Goal: Communication & Community: Answer question/provide support

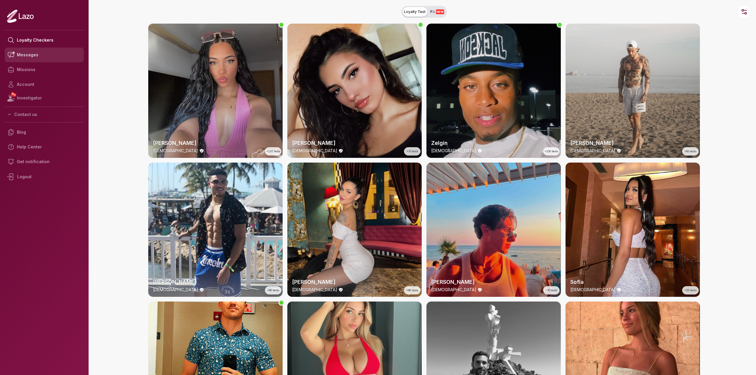
click at [42, 54] on link "Messages" at bounding box center [44, 55] width 79 height 15
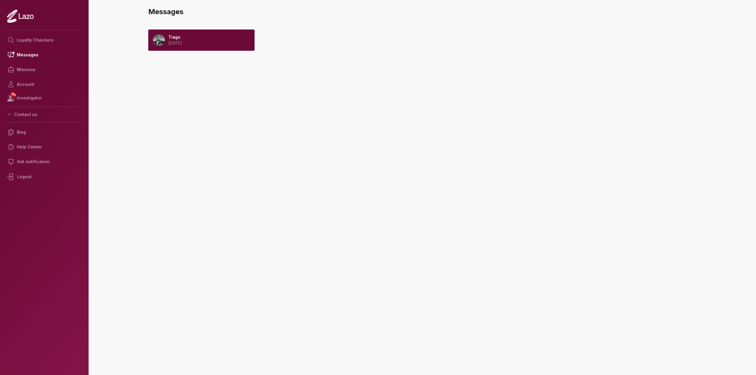
click at [182, 41] on p "2025 August 19" at bounding box center [175, 43] width 14 height 6
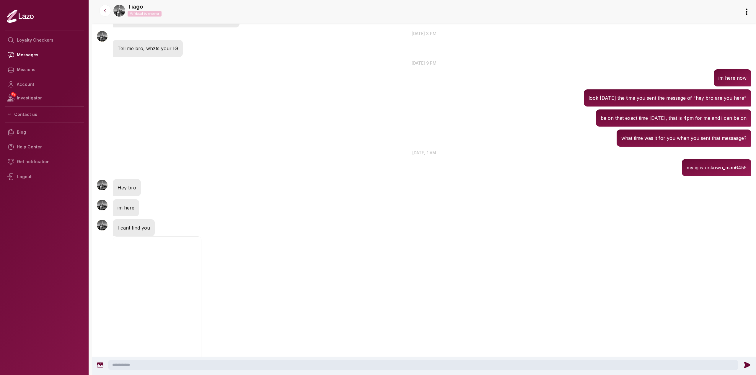
scroll to position [588, 0]
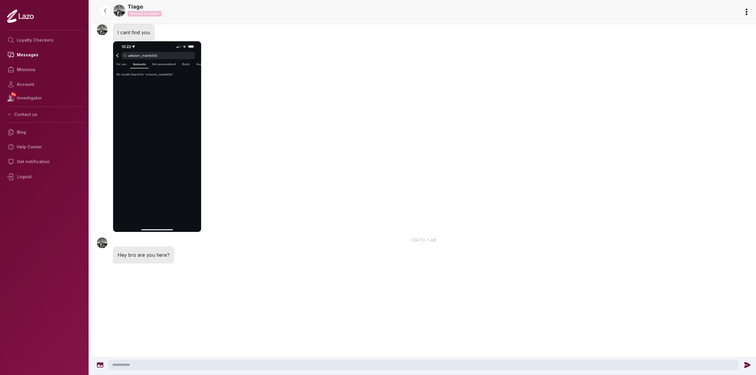
drag, startPoint x: 581, startPoint y: 132, endPoint x: 545, endPoint y: 309, distance: 180.3
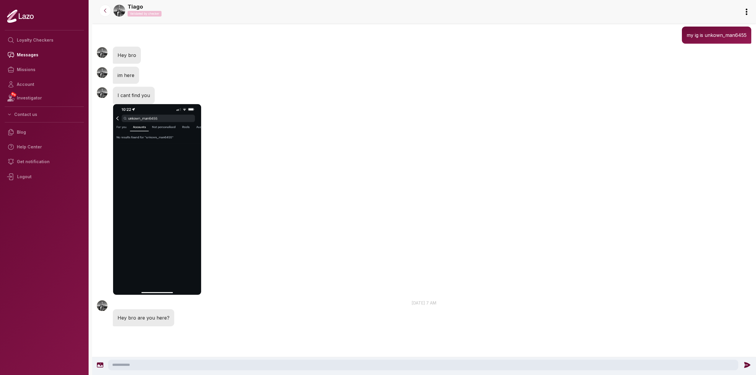
drag, startPoint x: 302, startPoint y: 194, endPoint x: 303, endPoint y: 188, distance: 6.3
click at [186, 202] on img "button" at bounding box center [157, 199] width 89 height 191
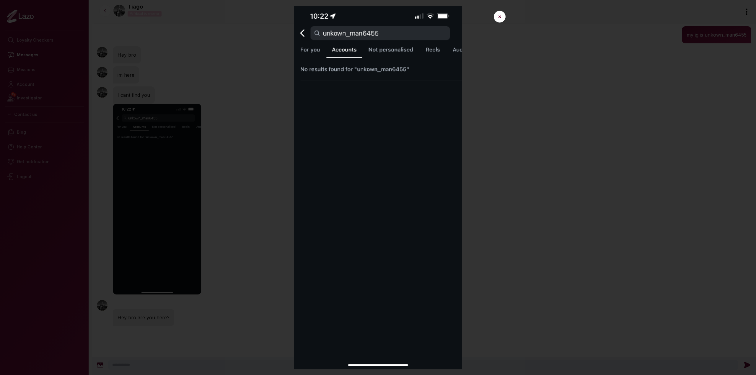
click at [571, 291] on div at bounding box center [378, 187] width 756 height 375
click at [485, 313] on img at bounding box center [378, 187] width 264 height 363
click at [500, 14] on button "✕" at bounding box center [499, 17] width 12 height 12
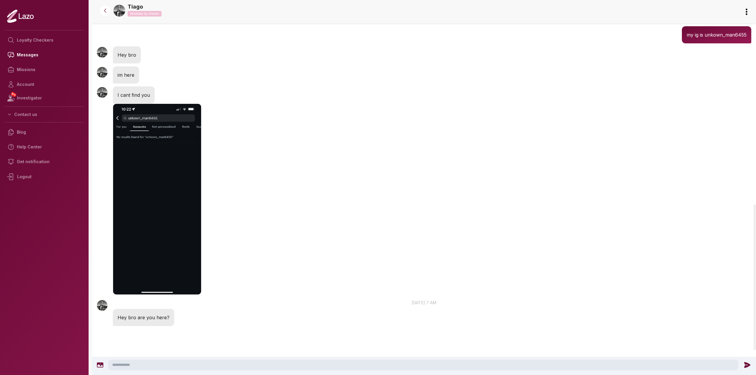
click at [218, 365] on textarea at bounding box center [423, 365] width 630 height 11
type textarea "*"
type textarea "**********"
click at [746, 364] on icon at bounding box center [747, 365] width 6 height 6
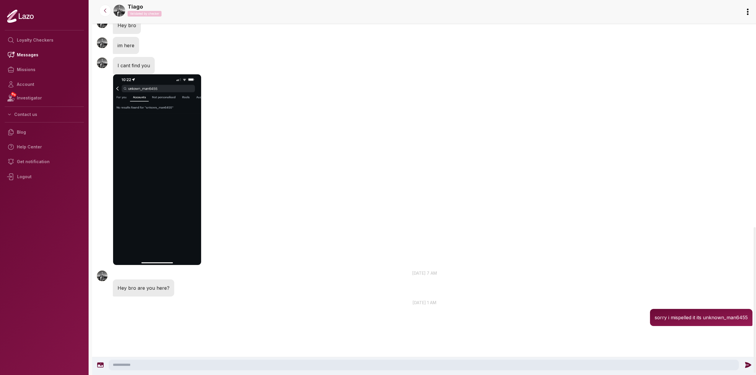
scroll to position [617, 0]
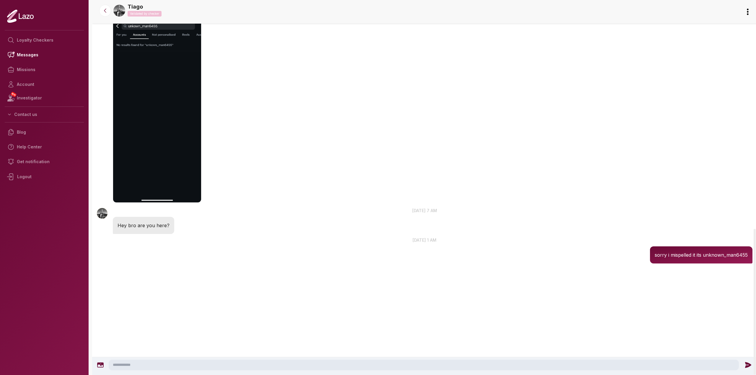
click at [634, 365] on textarea at bounding box center [424, 365] width 630 height 11
type textarea "**********"
click at [742, 368] on div at bounding box center [747, 365] width 13 height 8
click at [745, 366] on icon at bounding box center [747, 365] width 6 height 6
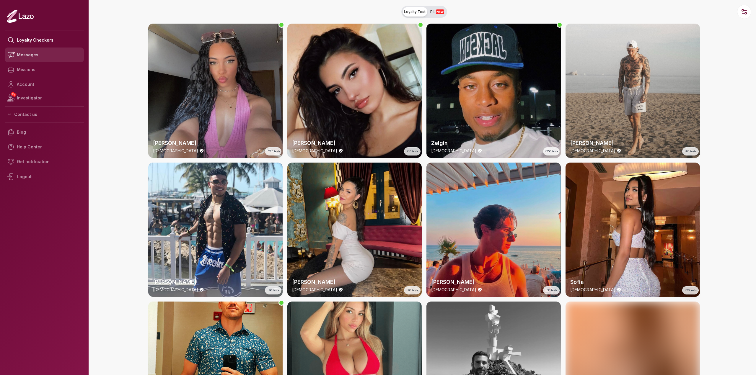
click at [39, 53] on link "Messages" at bounding box center [44, 55] width 79 height 15
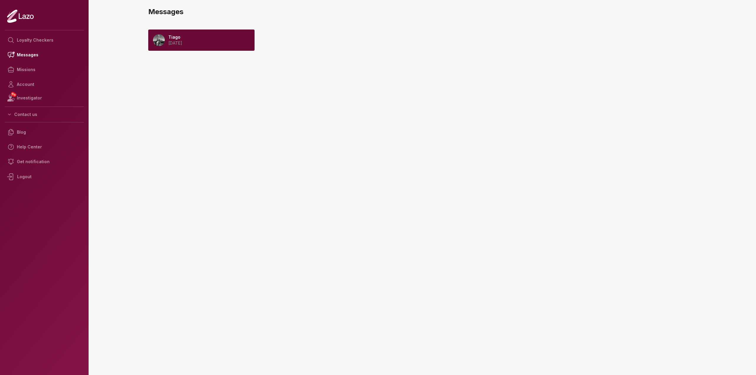
click at [205, 46] on div "Tiago 2025 August 19" at bounding box center [201, 40] width 106 height 21
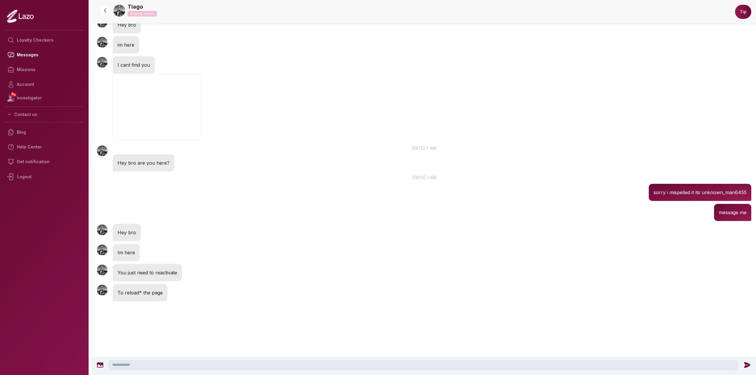
scroll to position [569, 0]
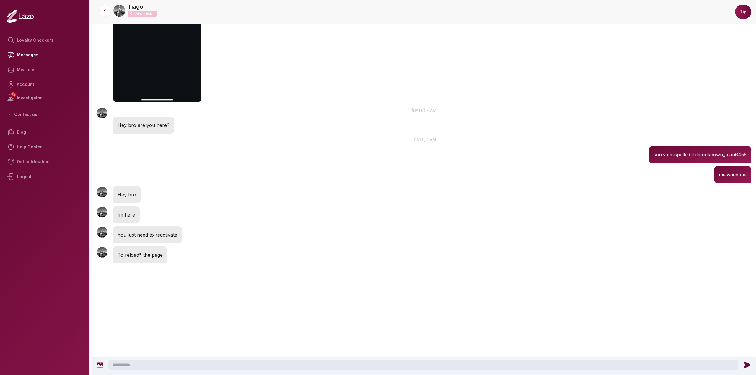
drag, startPoint x: 557, startPoint y: 170, endPoint x: 530, endPoint y: 298, distance: 131.2
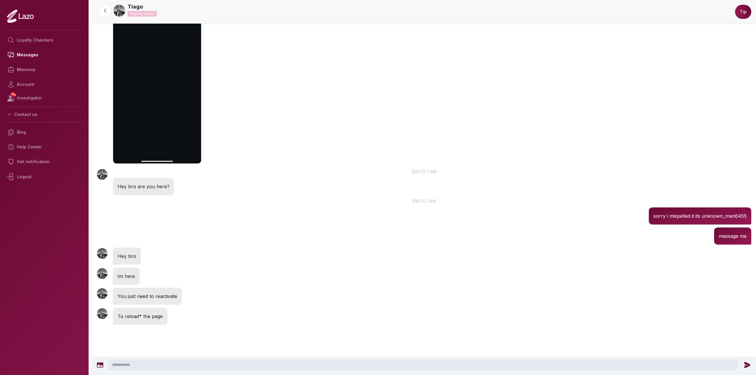
scroll to position [506, 0]
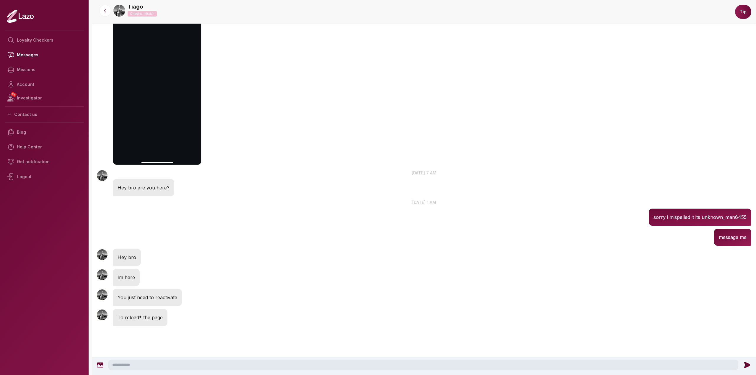
click at [739, 11] on button "Tip" at bounding box center [743, 12] width 16 height 14
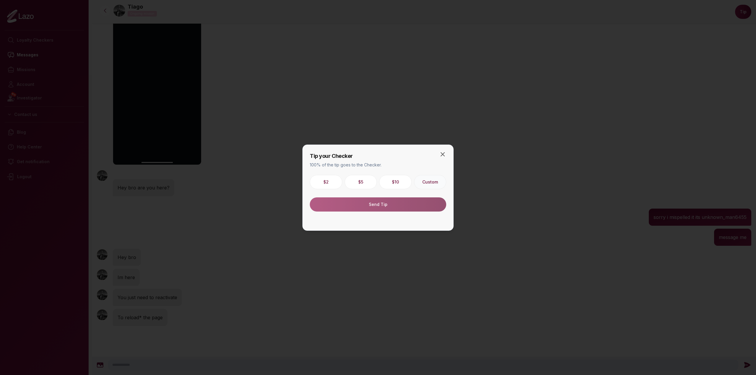
click at [440, 184] on button "Custom" at bounding box center [430, 182] width 32 height 14
type input "**"
click at [412, 204] on button "Send Tip" at bounding box center [378, 204] width 136 height 14
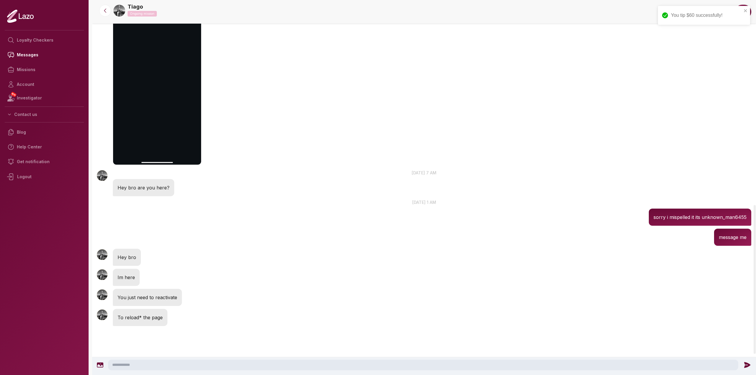
scroll to position [569, 0]
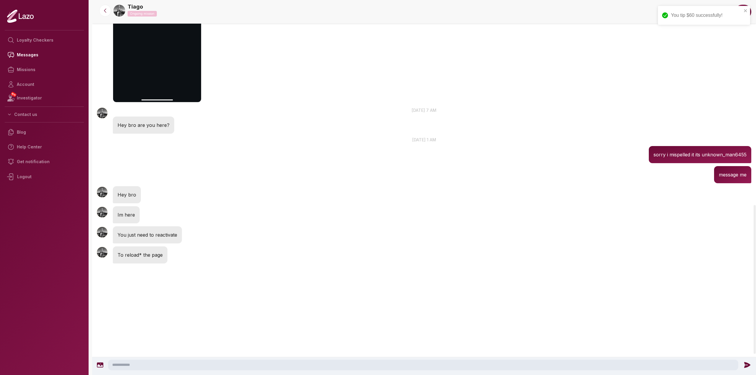
drag, startPoint x: 359, startPoint y: 235, endPoint x: 314, endPoint y: 359, distance: 132.1
